Goal: Check status: Check status

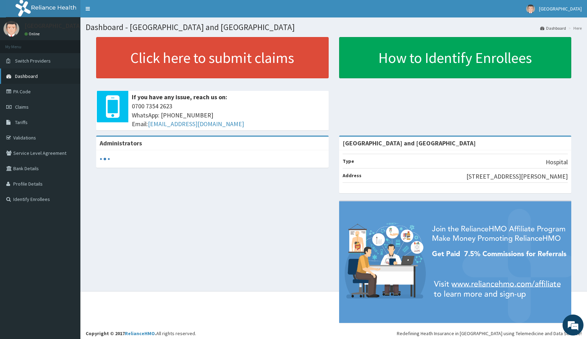
click at [35, 79] on span "Dashboard" at bounding box center [26, 76] width 23 height 6
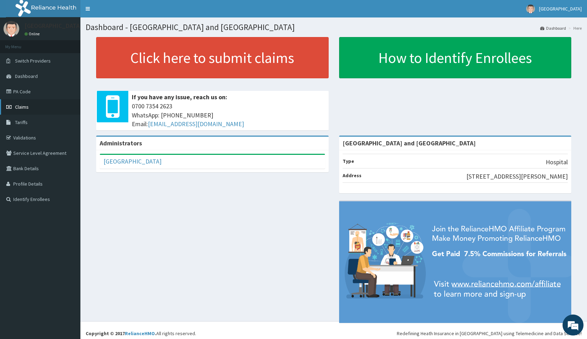
click at [29, 105] on link "Claims" at bounding box center [40, 106] width 80 height 15
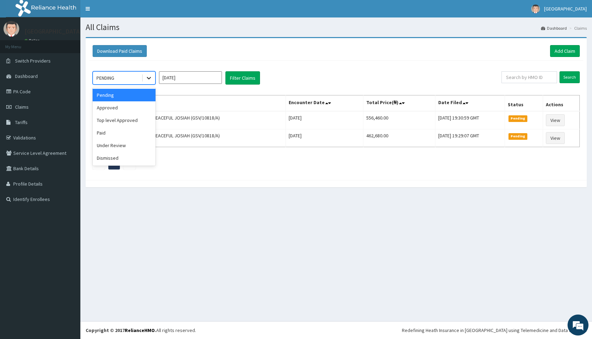
click at [148, 78] on icon at bounding box center [148, 77] width 7 height 7
click at [147, 134] on div "Paid" at bounding box center [124, 133] width 63 height 13
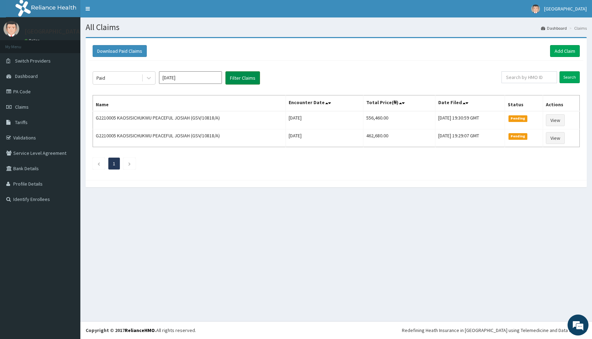
click at [239, 80] on button "Filter Claims" at bounding box center [243, 77] width 35 height 13
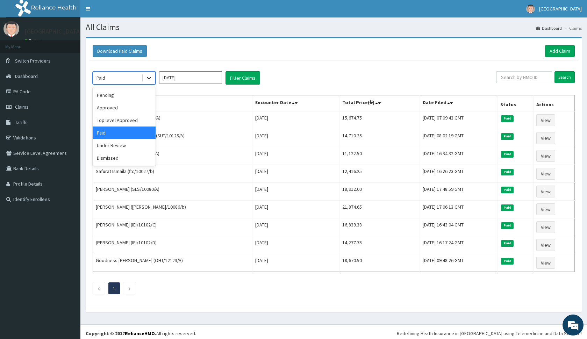
click at [147, 79] on icon at bounding box center [148, 77] width 7 height 7
click at [147, 122] on div "Top level Approved" at bounding box center [124, 120] width 63 height 13
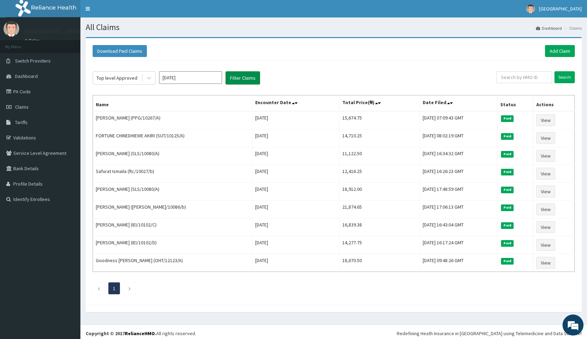
click at [234, 80] on button "Filter Claims" at bounding box center [243, 77] width 35 height 13
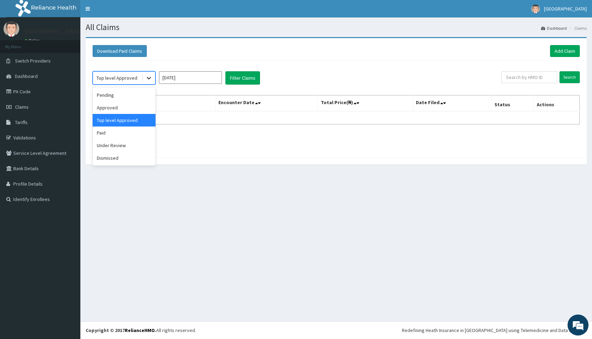
click at [149, 77] on icon at bounding box center [148, 77] width 7 height 7
click at [146, 106] on div "Approved" at bounding box center [124, 107] width 63 height 13
click at [153, 77] on div at bounding box center [149, 78] width 13 height 13
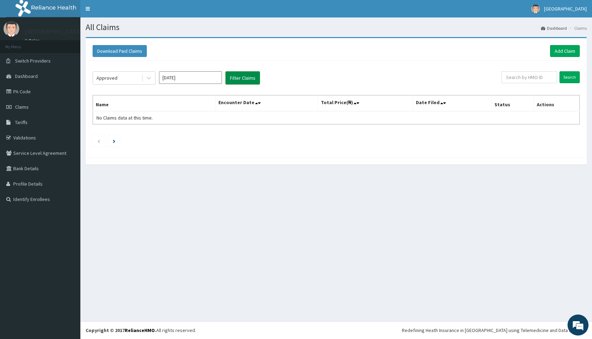
click at [241, 73] on button "Filter Claims" at bounding box center [243, 77] width 35 height 13
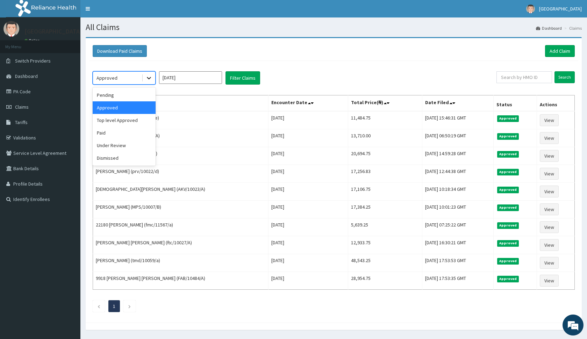
click at [148, 81] on icon at bounding box center [148, 77] width 7 height 7
click at [143, 97] on div "Pending" at bounding box center [124, 95] width 63 height 13
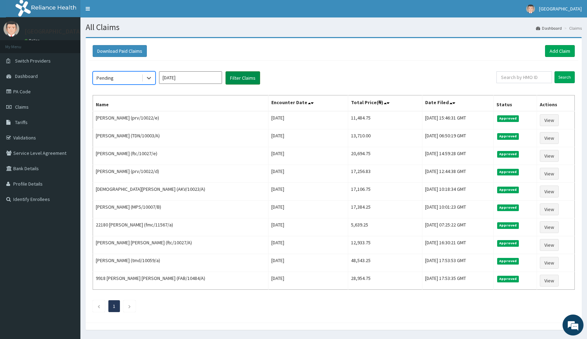
click at [250, 81] on button "Filter Claims" at bounding box center [243, 77] width 35 height 13
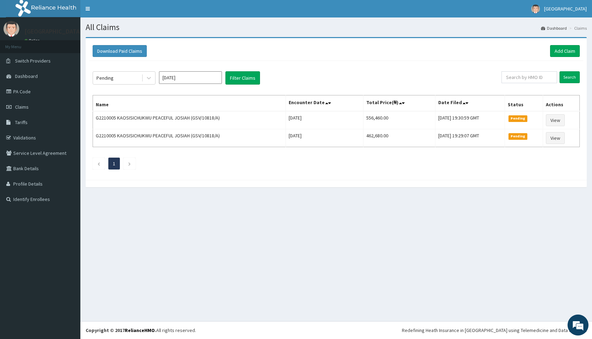
click at [196, 83] on input "Sep 2025" at bounding box center [190, 77] width 63 height 13
click at [195, 137] on div "Aug" at bounding box center [191, 135] width 14 height 13
click at [150, 78] on icon at bounding box center [149, 78] width 4 height 2
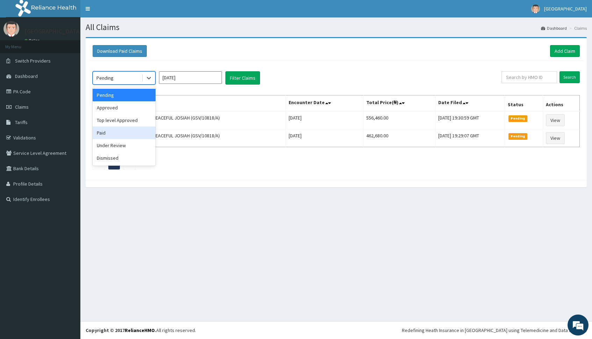
click at [127, 136] on div "Paid" at bounding box center [124, 133] width 63 height 13
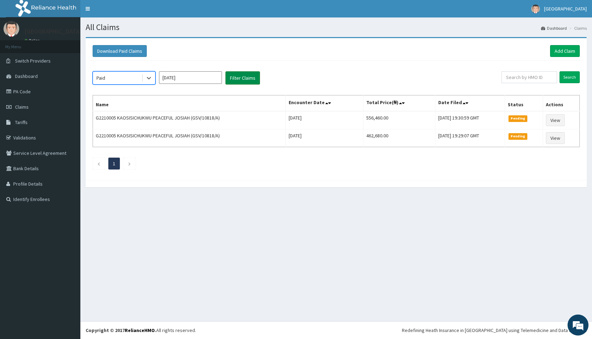
click at [234, 79] on button "Filter Claims" at bounding box center [243, 77] width 35 height 13
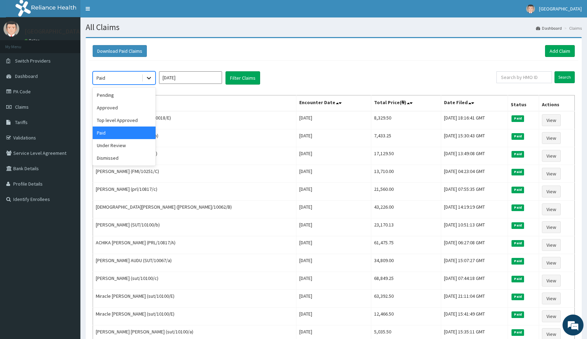
click at [149, 77] on icon at bounding box center [148, 77] width 7 height 7
click at [129, 119] on div "Top level Approved" at bounding box center [124, 120] width 63 height 13
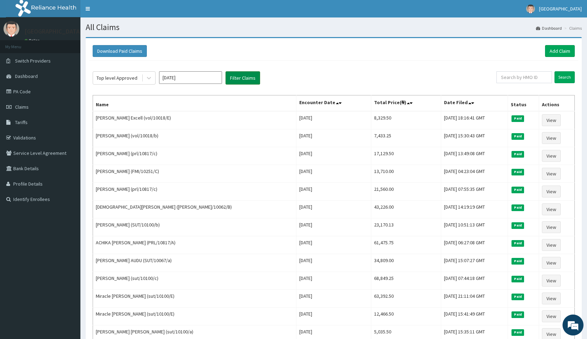
click at [239, 75] on button "Filter Claims" at bounding box center [243, 77] width 35 height 13
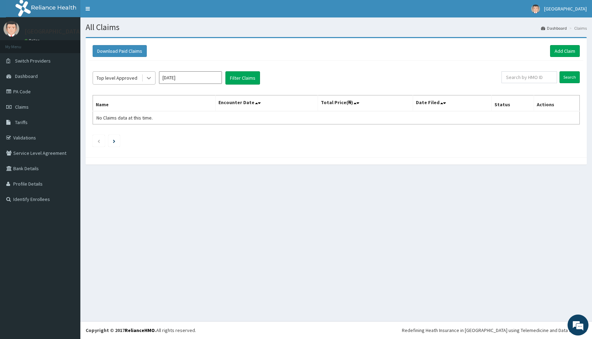
click at [145, 78] on icon at bounding box center [148, 77] width 7 height 7
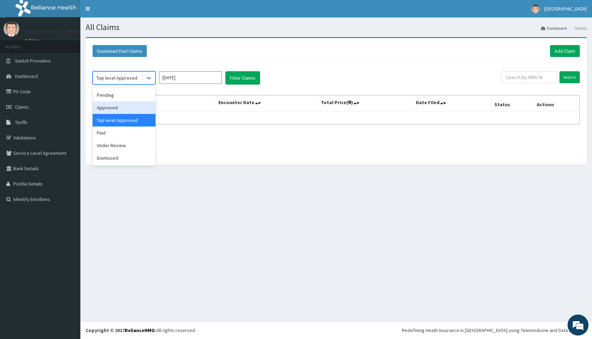
click at [126, 107] on div "Approved" at bounding box center [124, 107] width 63 height 13
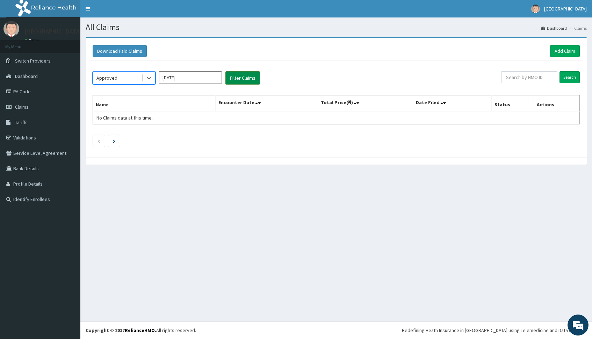
click at [247, 73] on button "Filter Claims" at bounding box center [243, 77] width 35 height 13
click at [149, 75] on icon at bounding box center [148, 77] width 7 height 7
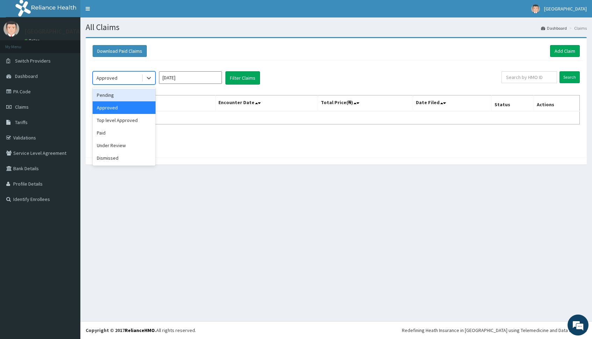
click at [141, 93] on div "Pending" at bounding box center [124, 95] width 63 height 13
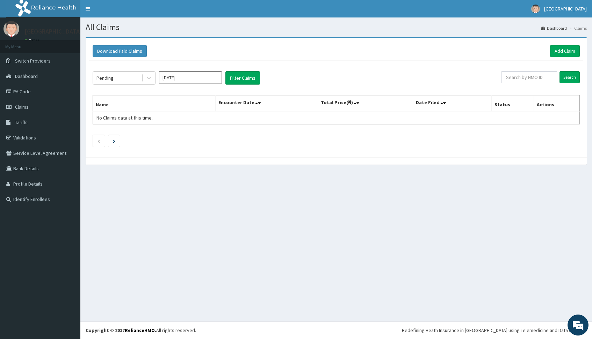
click at [259, 70] on div "Pending Aug 2025 Filter Claims Search Name Encounter Date Total Price(₦) Date F…" at bounding box center [336, 107] width 495 height 93
click at [253, 80] on button "Filter Claims" at bounding box center [243, 77] width 35 height 13
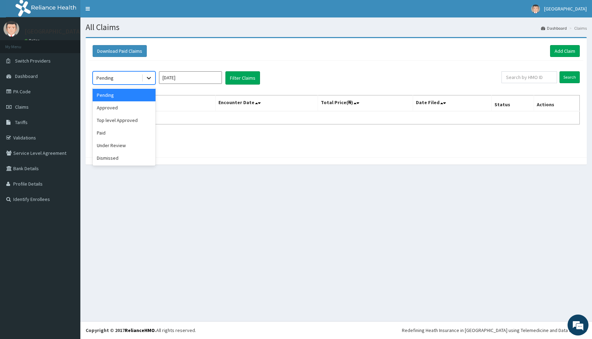
click at [143, 80] on div at bounding box center [149, 78] width 13 height 13
click at [136, 143] on div "Under Review" at bounding box center [124, 145] width 63 height 13
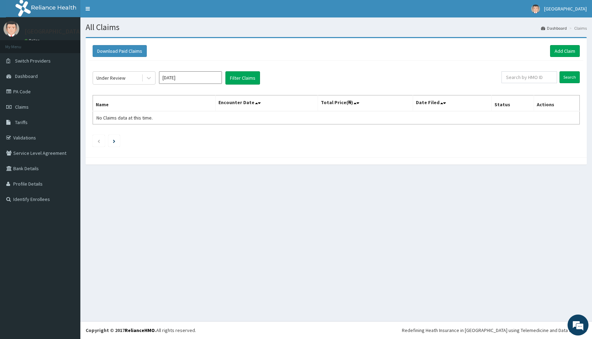
click at [244, 71] on div "Under Review Aug 2025 Filter Claims Search Name Encounter Date Total Price(₦) D…" at bounding box center [336, 107] width 495 height 93
click at [245, 73] on button "Filter Claims" at bounding box center [243, 77] width 35 height 13
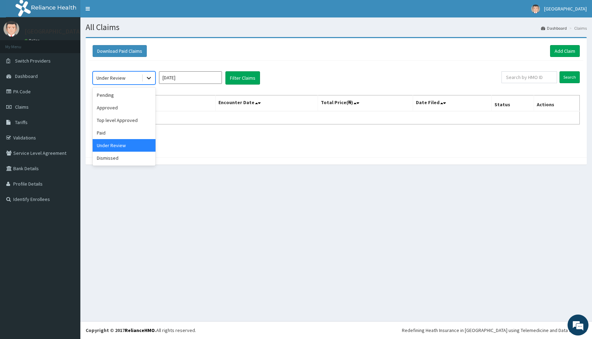
click at [148, 76] on icon at bounding box center [148, 77] width 7 height 7
click at [154, 154] on div "Dismissed" at bounding box center [124, 158] width 63 height 13
click at [235, 82] on button "Filter Claims" at bounding box center [243, 77] width 35 height 13
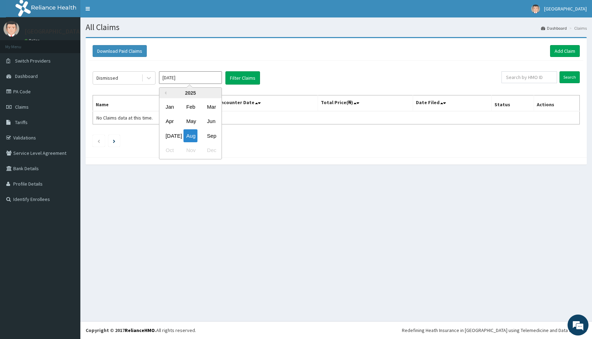
click at [200, 82] on input "Aug 2025" at bounding box center [190, 77] width 63 height 13
click at [171, 136] on div "Jul" at bounding box center [170, 135] width 14 height 13
type input "Jul 2025"
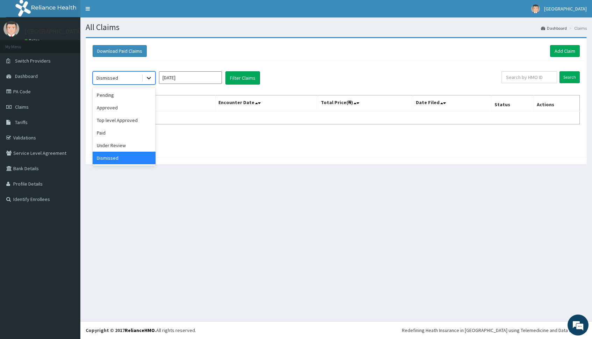
click at [152, 78] on icon at bounding box center [148, 77] width 7 height 7
click at [134, 107] on div "Approved" at bounding box center [124, 107] width 63 height 13
click at [248, 76] on button "Filter Claims" at bounding box center [243, 77] width 35 height 13
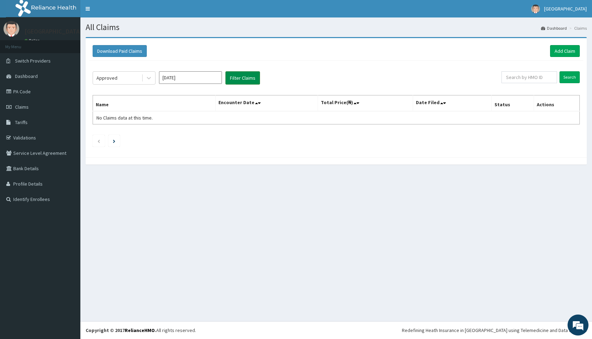
click at [239, 73] on button "Filter Claims" at bounding box center [243, 77] width 35 height 13
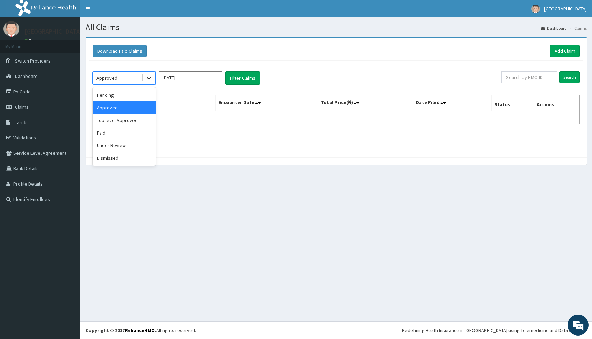
click at [152, 80] on icon at bounding box center [148, 77] width 7 height 7
click at [139, 126] on div "Top level Approved" at bounding box center [124, 120] width 63 height 13
click at [245, 77] on button "Filter Claims" at bounding box center [243, 77] width 35 height 13
click at [151, 79] on icon at bounding box center [148, 77] width 7 height 7
click at [141, 135] on div "Paid" at bounding box center [124, 133] width 63 height 13
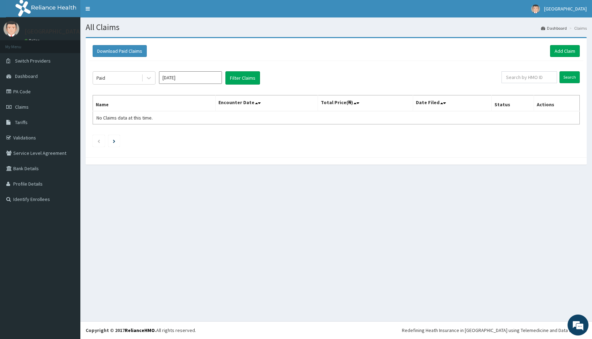
click at [244, 71] on div "Paid Jul 2025 Filter Claims Search Name Encounter Date Total Price(₦) Date File…" at bounding box center [336, 107] width 495 height 93
click at [246, 76] on button "Filter Claims" at bounding box center [243, 77] width 35 height 13
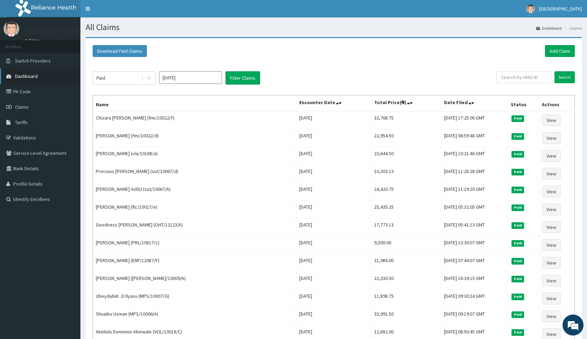
click at [51, 77] on link "Dashboard" at bounding box center [40, 76] width 80 height 15
